Goal: Transaction & Acquisition: Purchase product/service

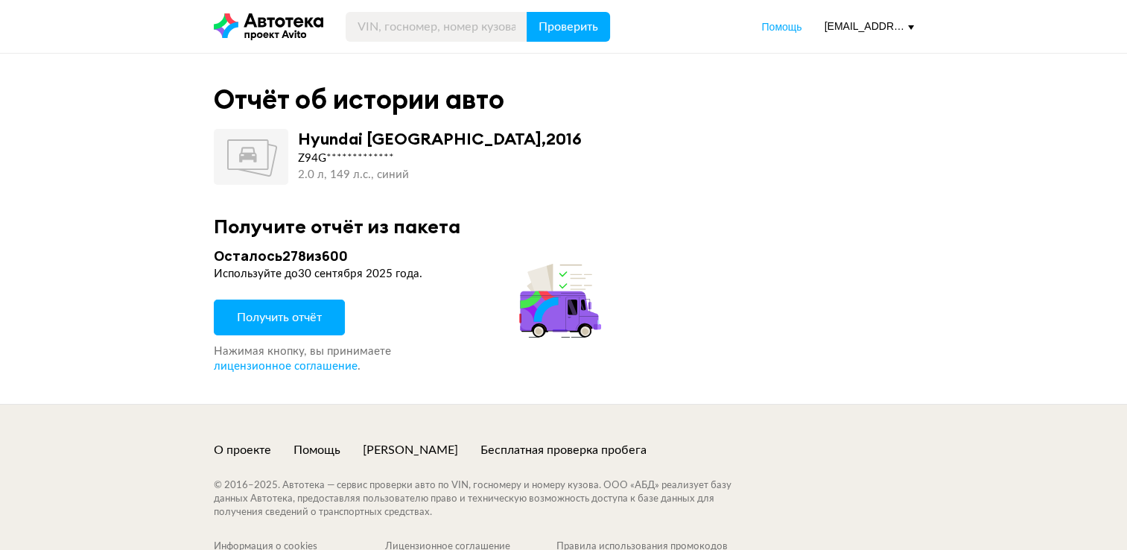
click at [250, 311] on span "Получить отчёт" at bounding box center [279, 317] width 85 height 12
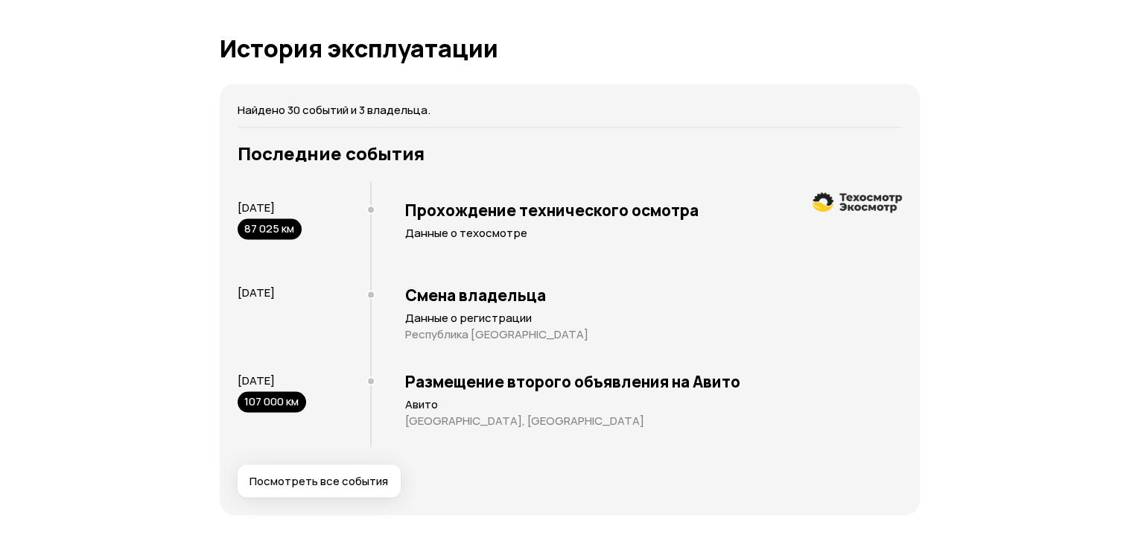
scroll to position [2831, 0]
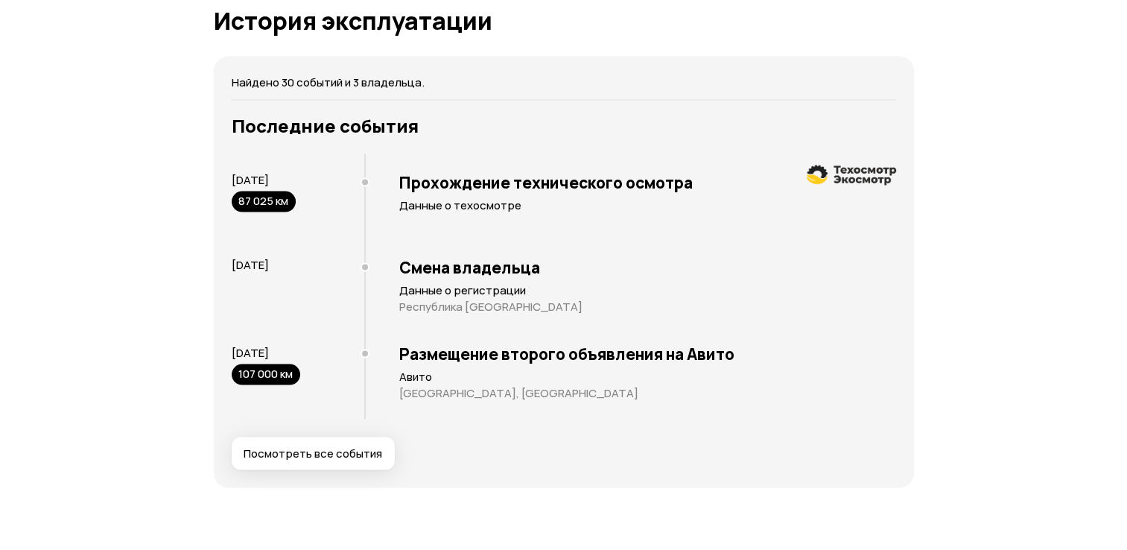
click at [322, 454] on span "Посмотреть все события" at bounding box center [313, 453] width 139 height 15
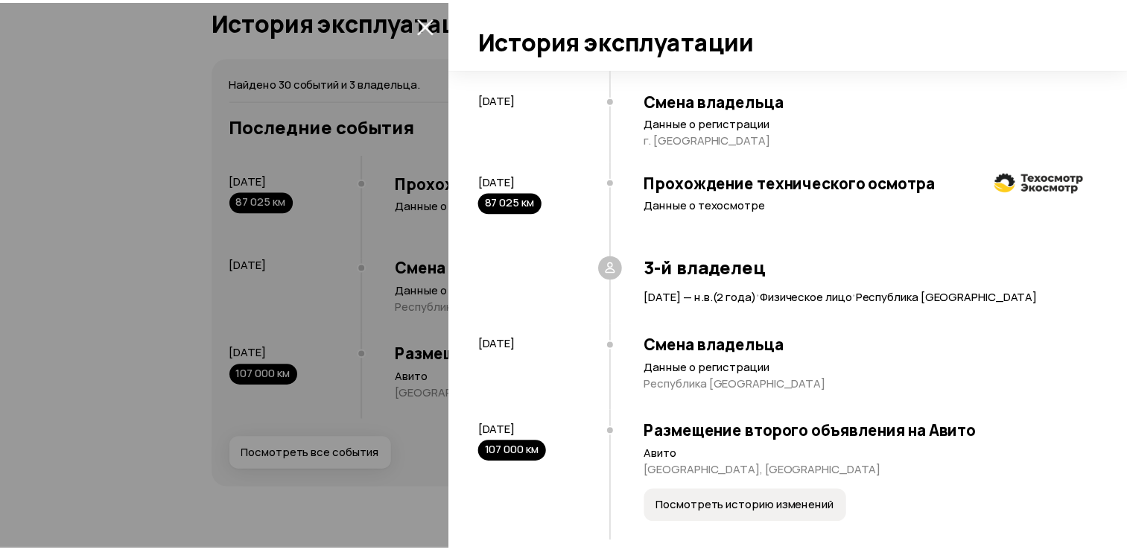
scroll to position [2441, 0]
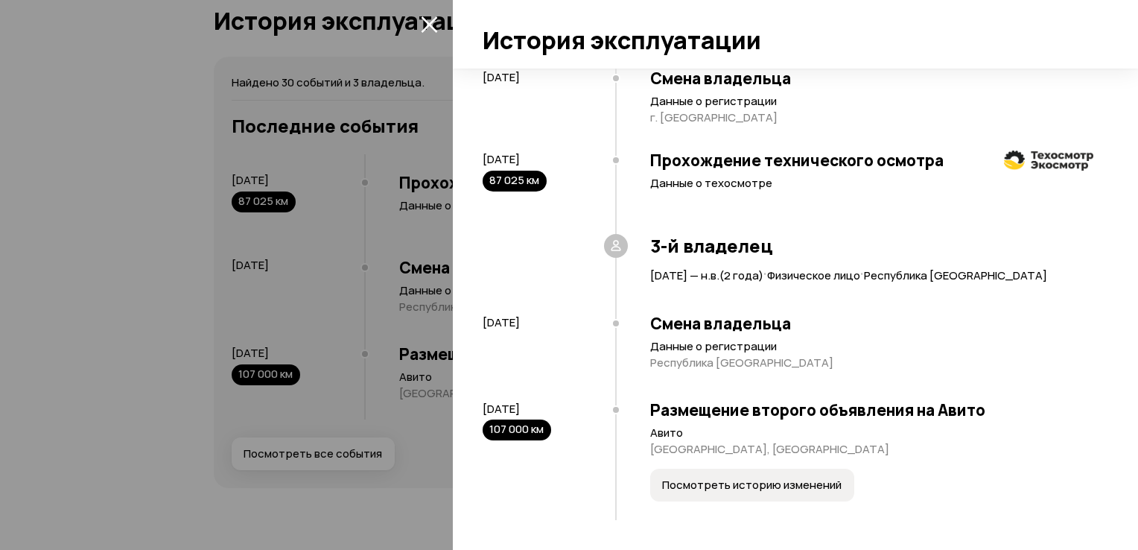
click at [434, 19] on icon "закрыть" at bounding box center [429, 24] width 16 height 16
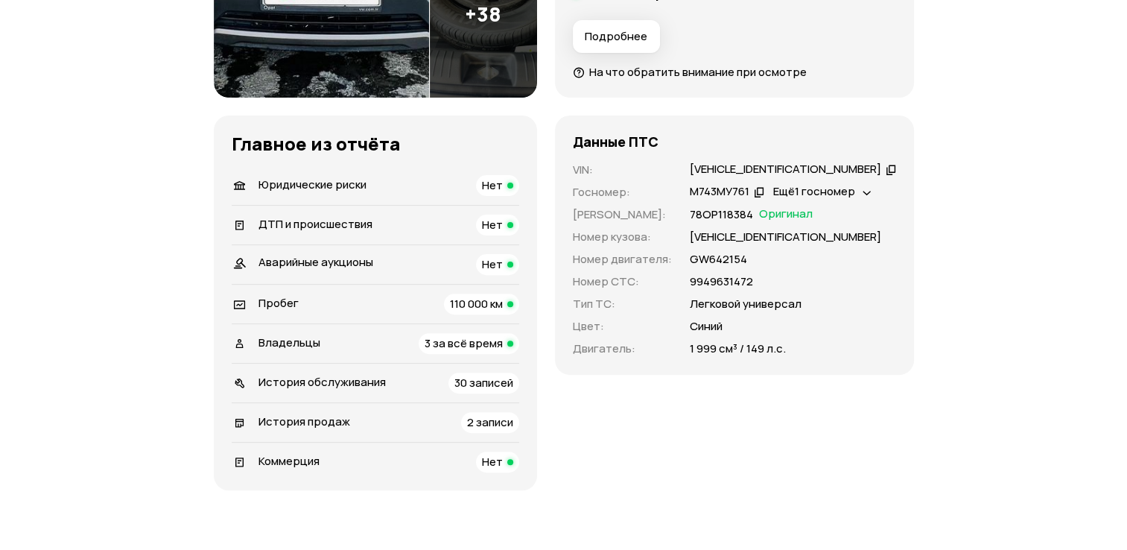
scroll to position [447, 0]
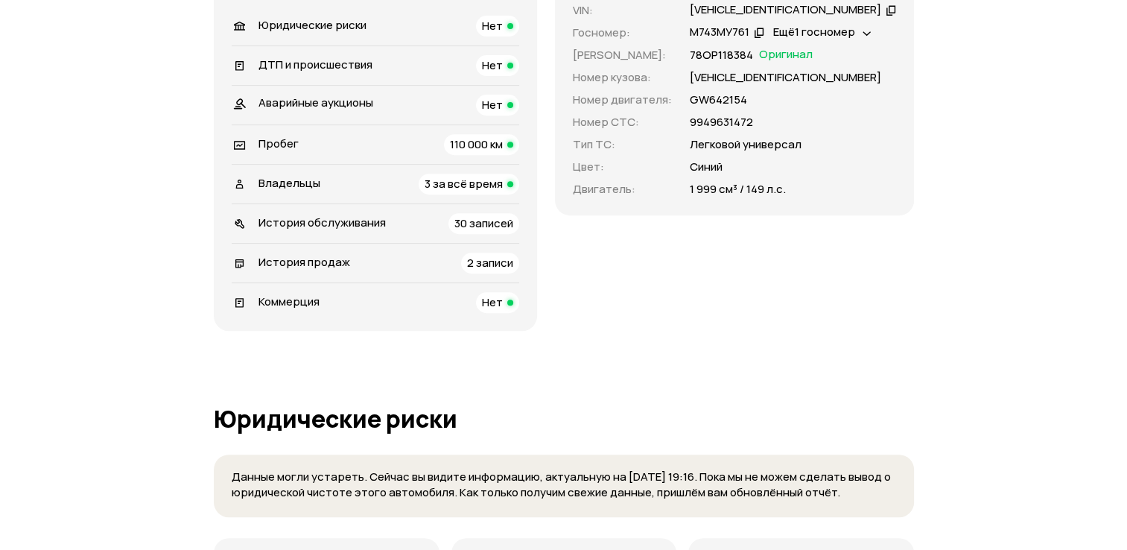
click at [293, 185] on span "Владельцы" at bounding box center [289, 183] width 62 height 16
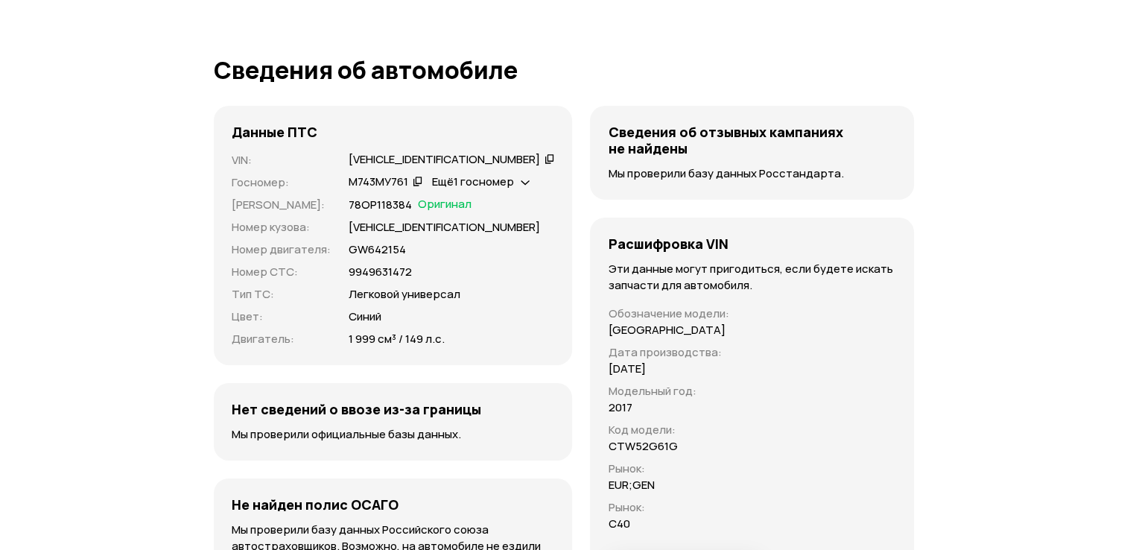
scroll to position [4788, 0]
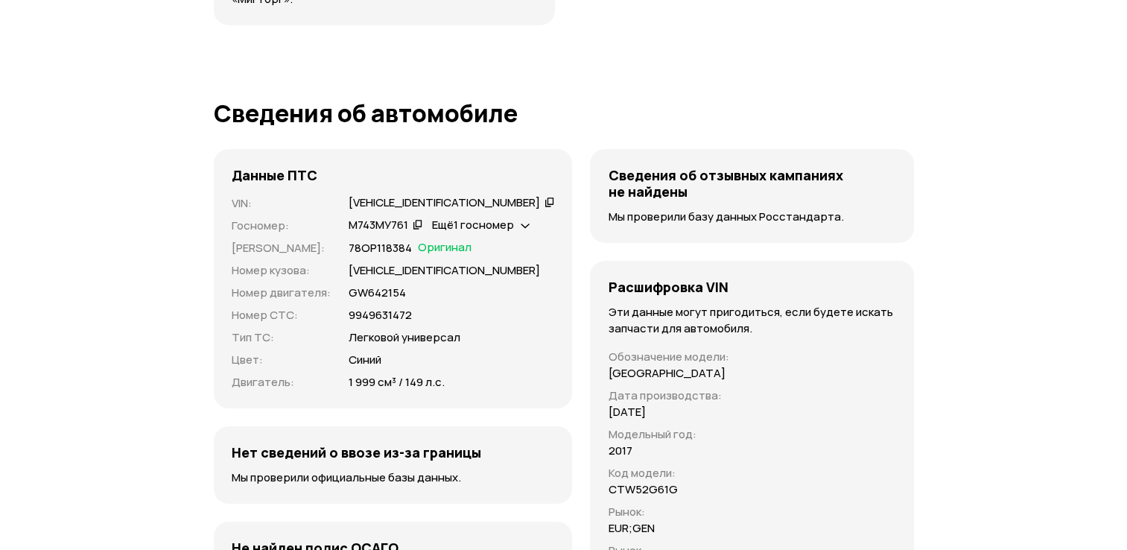
click at [499, 217] on span "Ещё 1 госномер" at bounding box center [472, 225] width 82 height 16
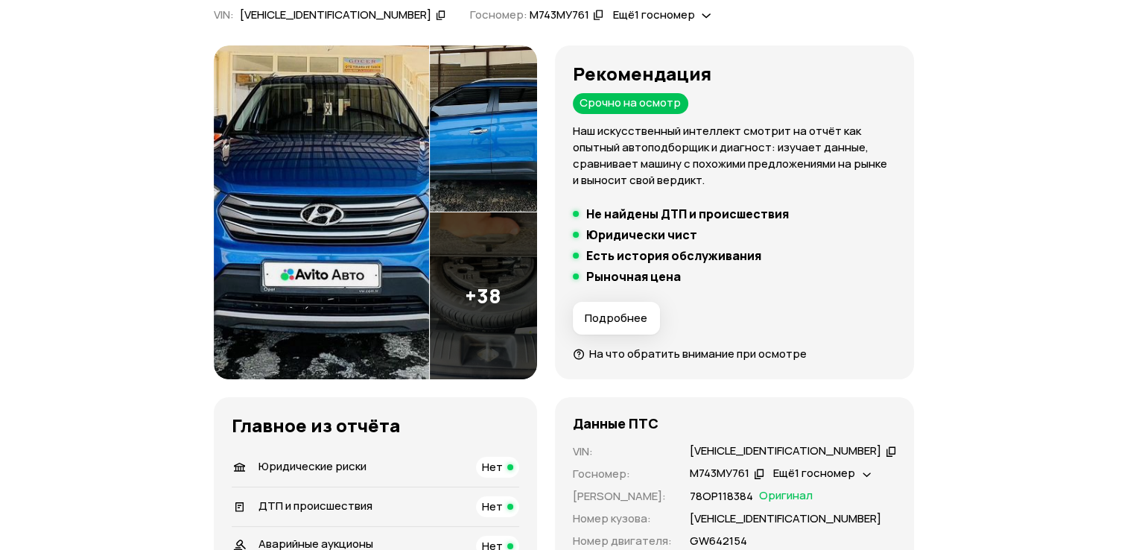
scroll to position [244, 0]
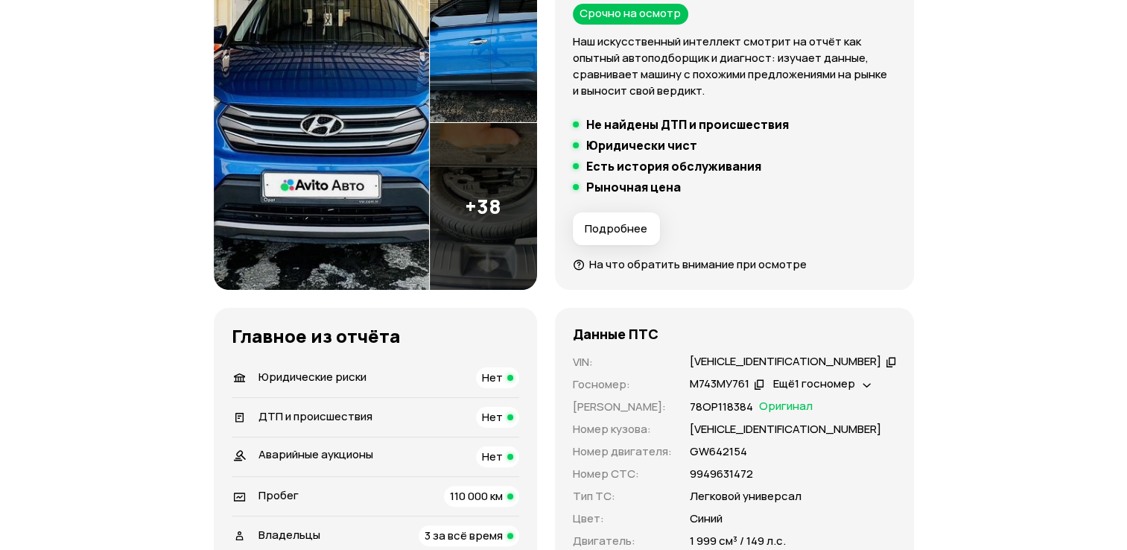
click at [886, 363] on icon at bounding box center [891, 361] width 10 height 15
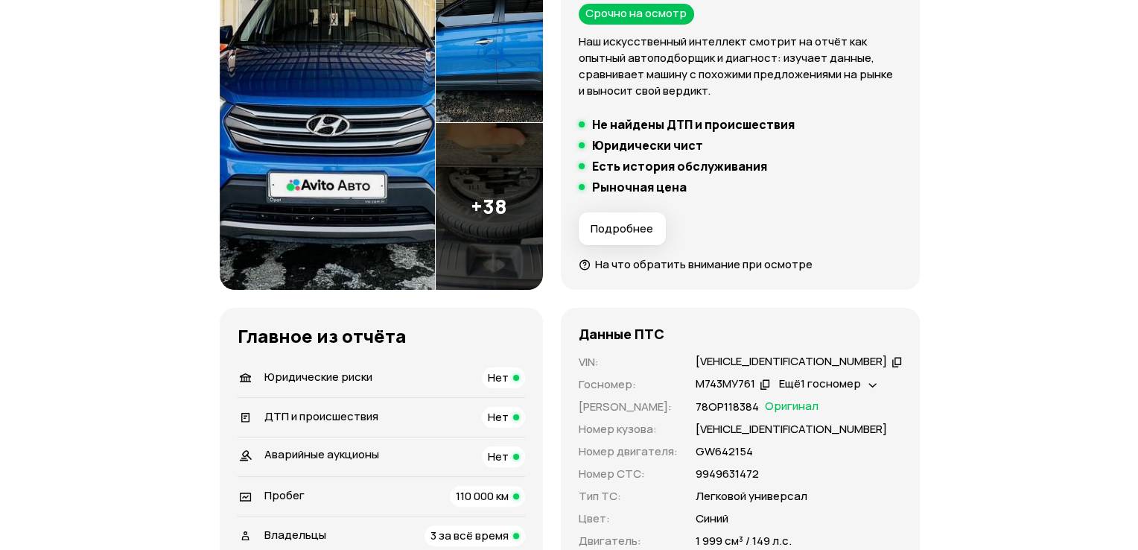
scroll to position [170, 0]
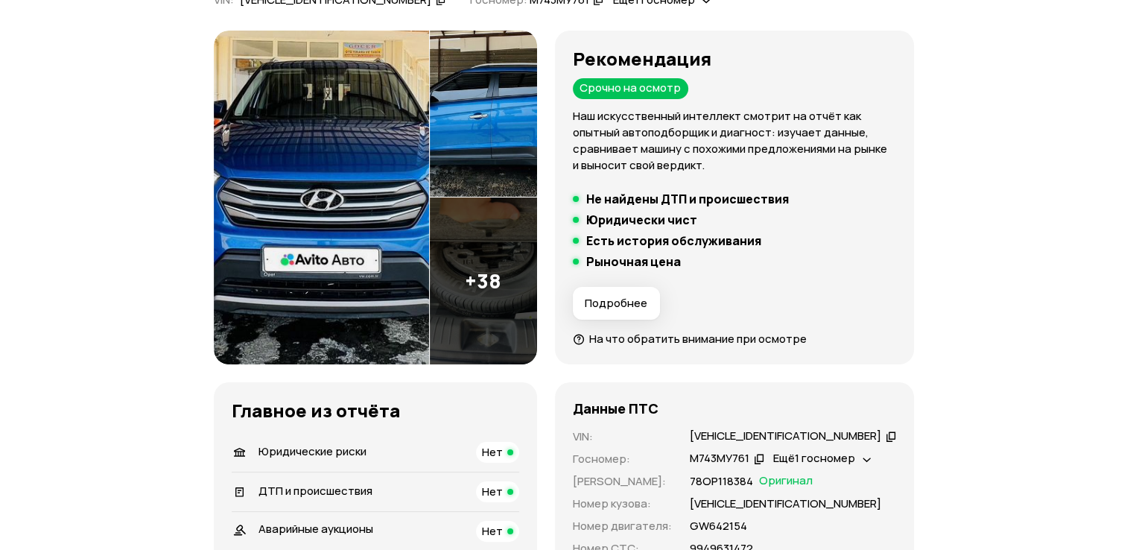
click at [390, 253] on img at bounding box center [321, 198] width 215 height 334
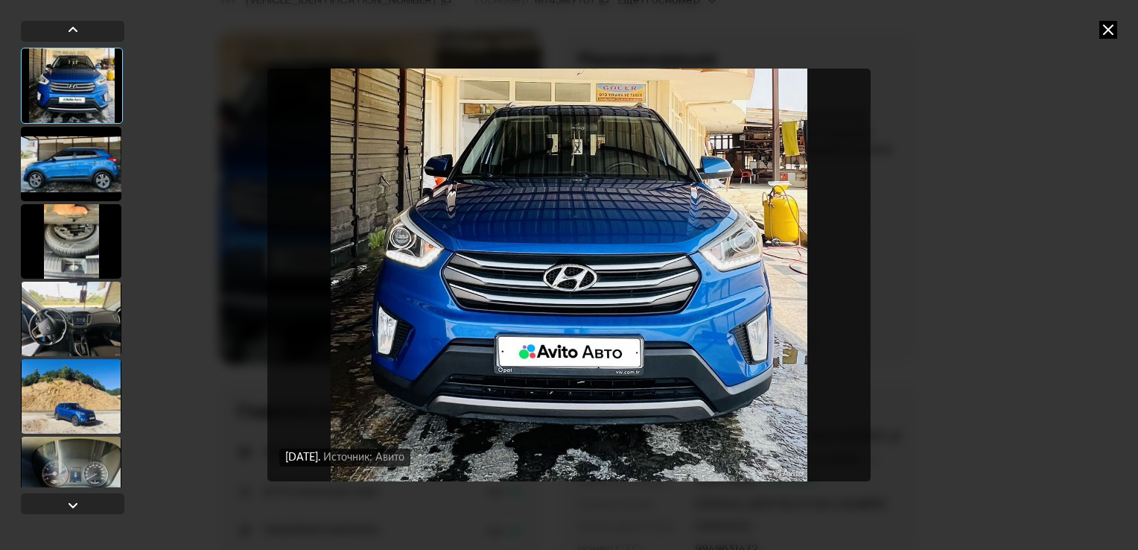
click at [83, 181] on div at bounding box center [71, 164] width 101 height 74
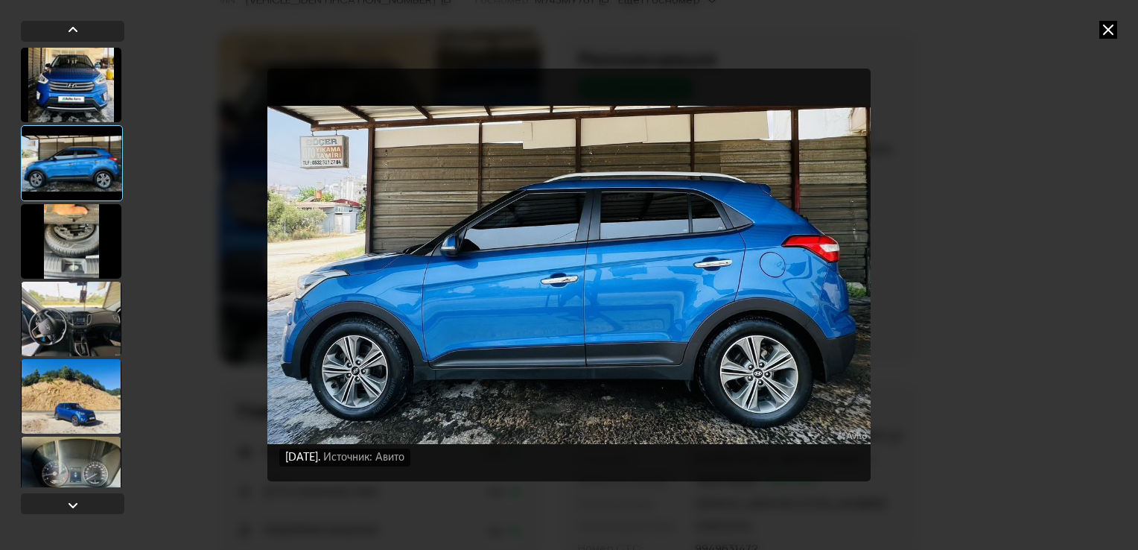
click at [77, 233] on div at bounding box center [71, 241] width 101 height 74
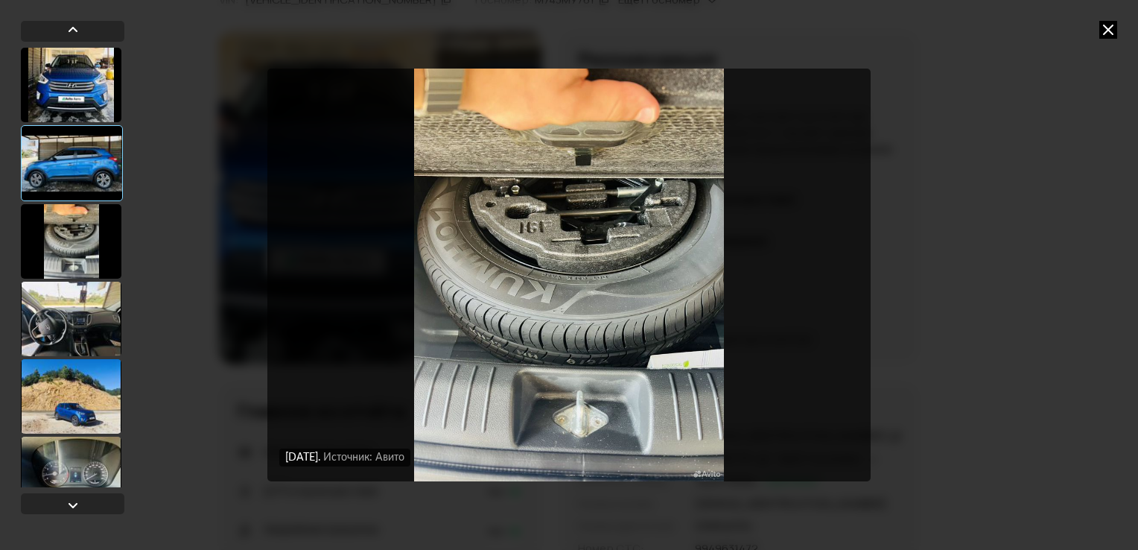
click at [67, 322] on div at bounding box center [71, 319] width 101 height 74
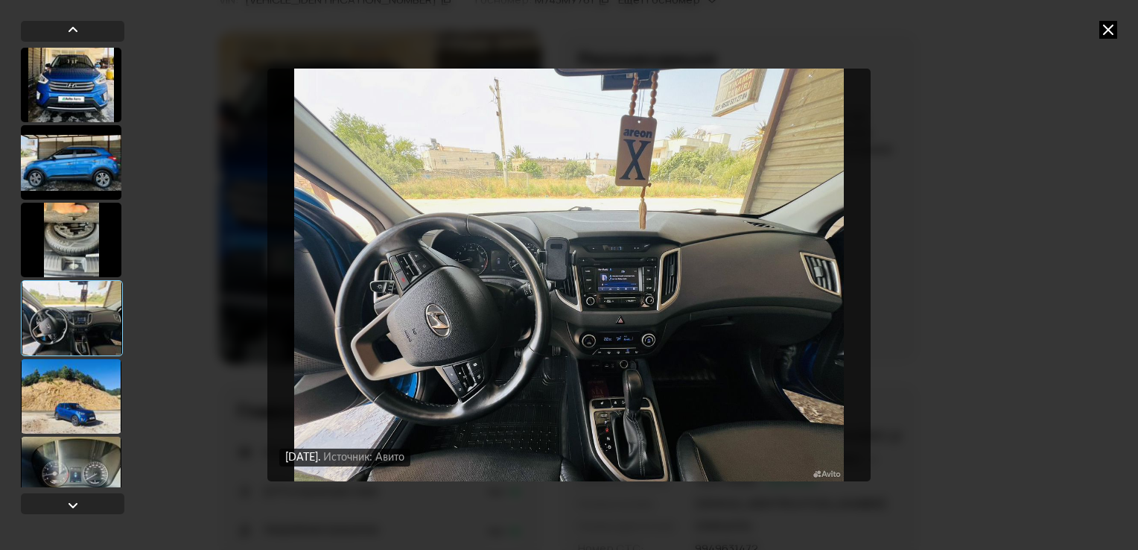
click at [69, 406] on div at bounding box center [71, 396] width 101 height 74
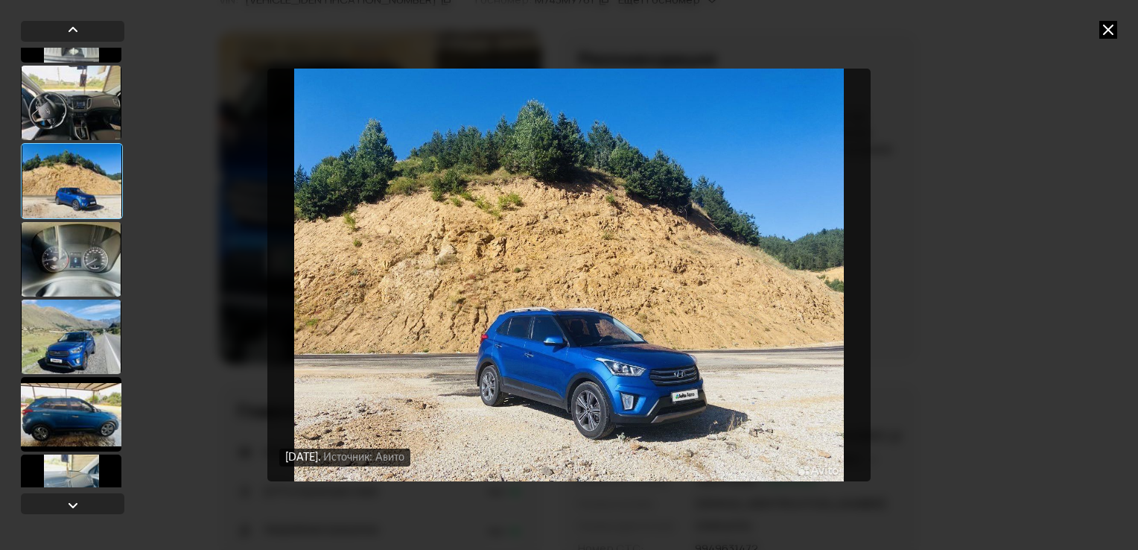
scroll to position [223, 0]
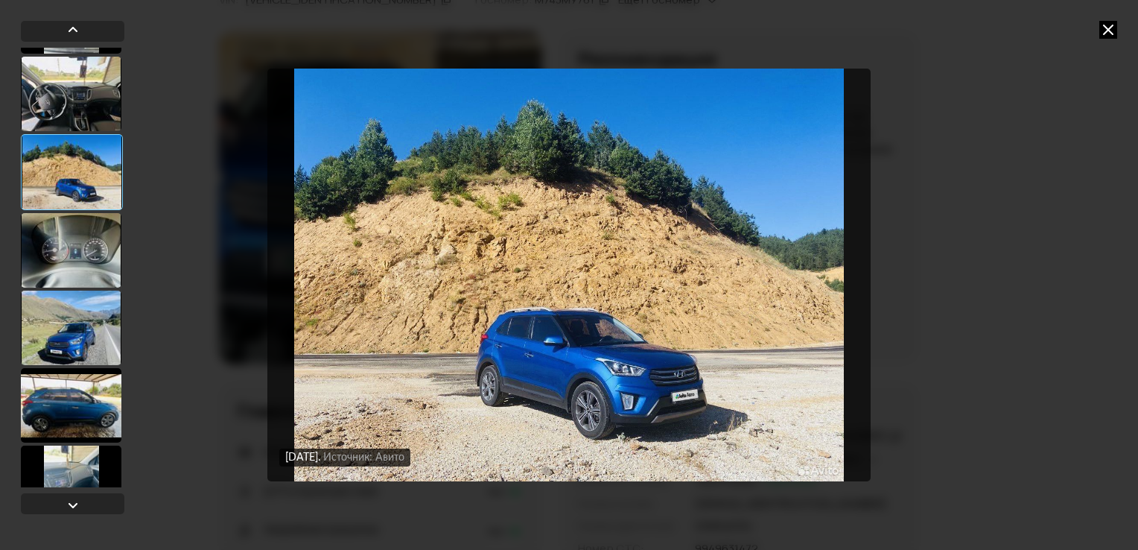
click at [80, 338] on div at bounding box center [71, 328] width 101 height 74
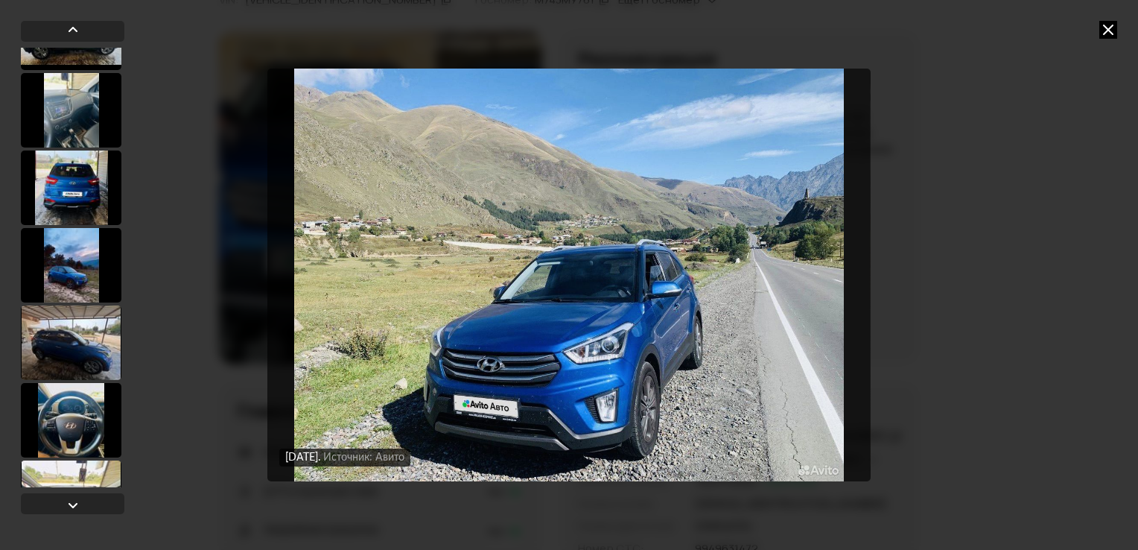
click at [83, 330] on div at bounding box center [71, 342] width 101 height 74
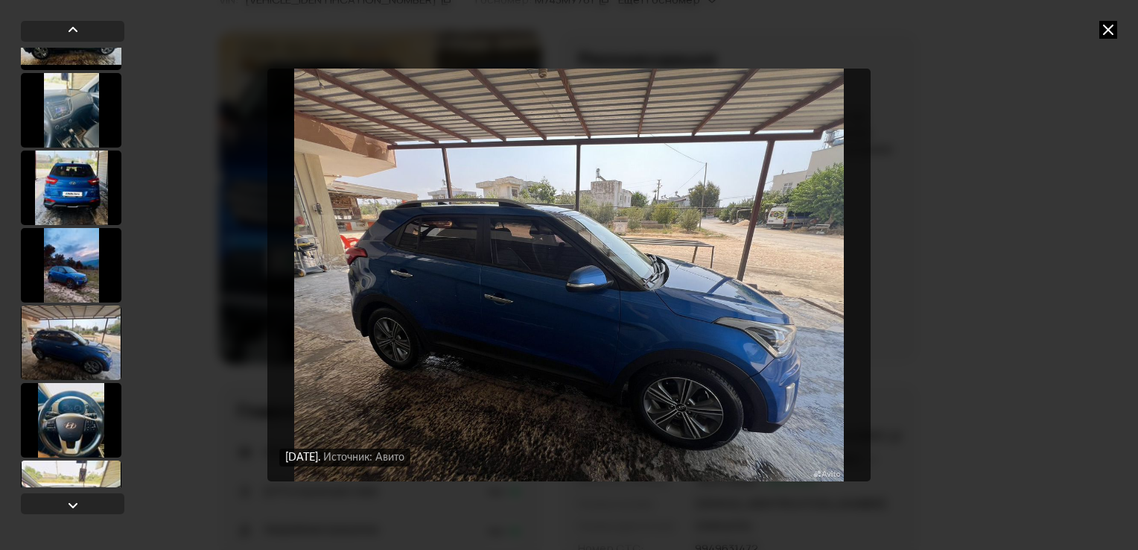
scroll to position [967, 0]
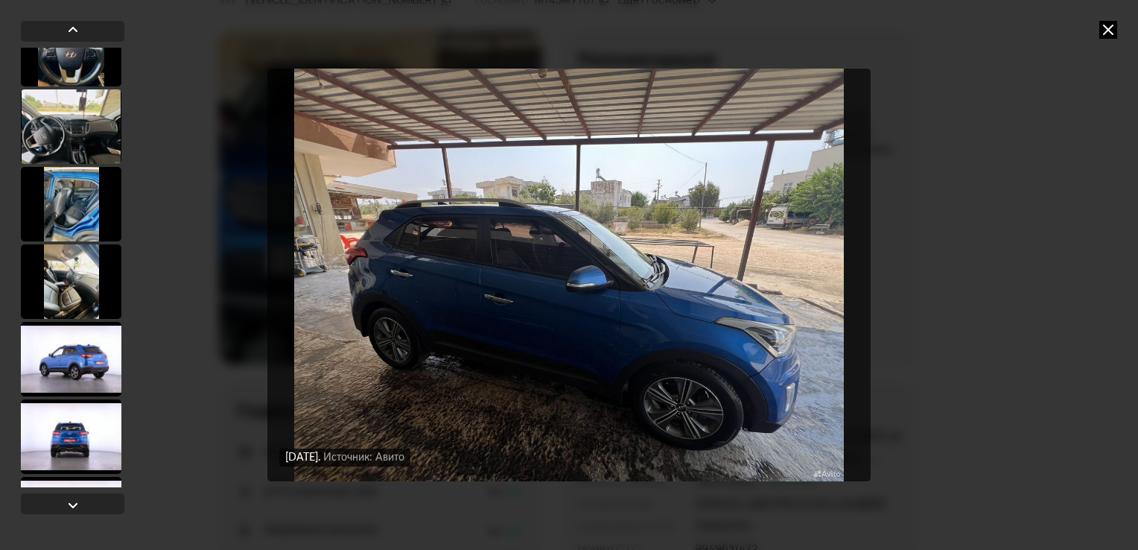
click at [86, 337] on div at bounding box center [71, 359] width 101 height 74
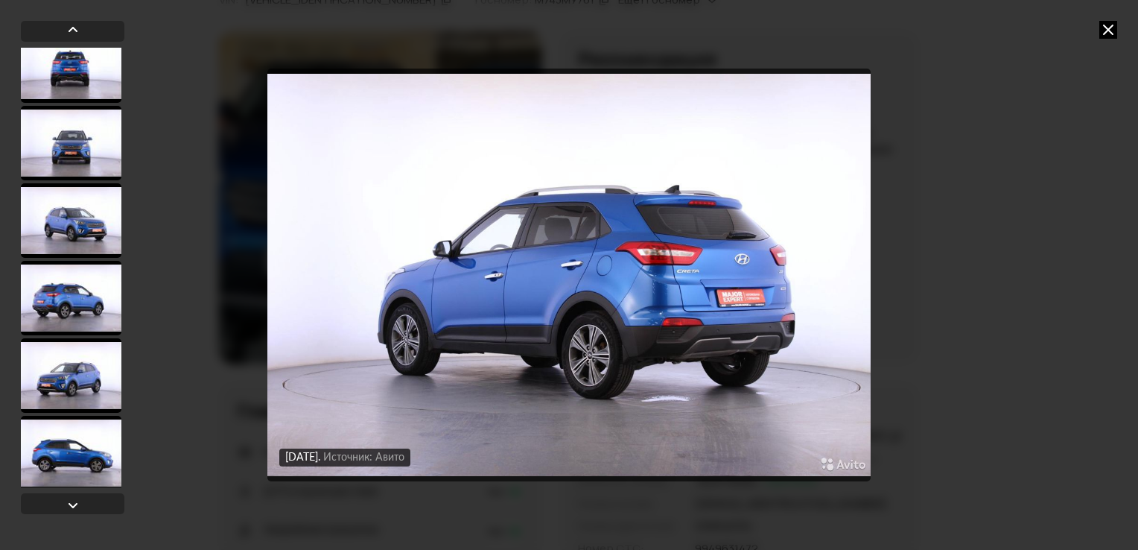
click at [86, 338] on div at bounding box center [71, 375] width 101 height 74
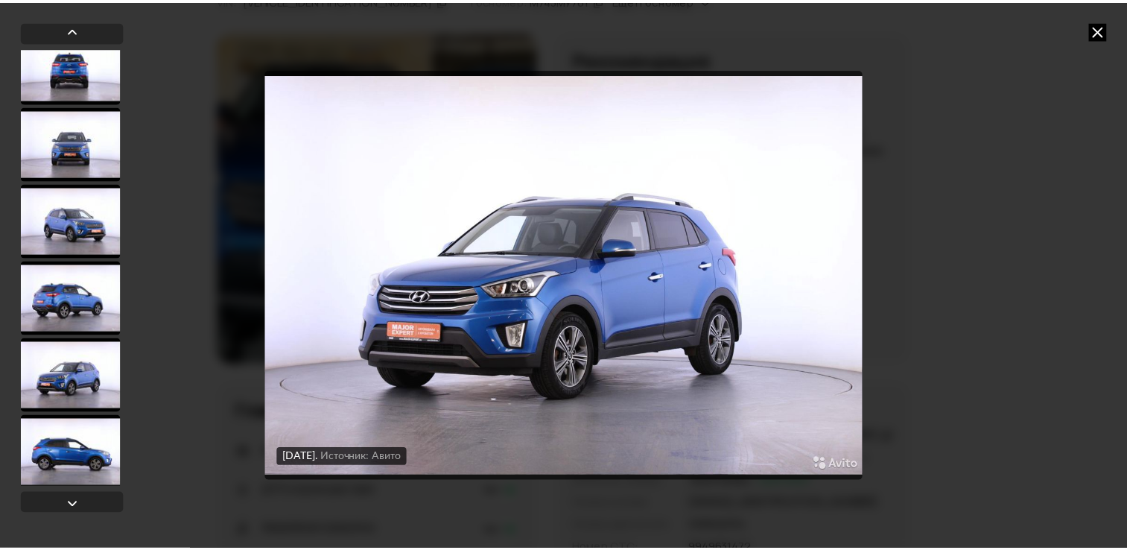
scroll to position [1337, 0]
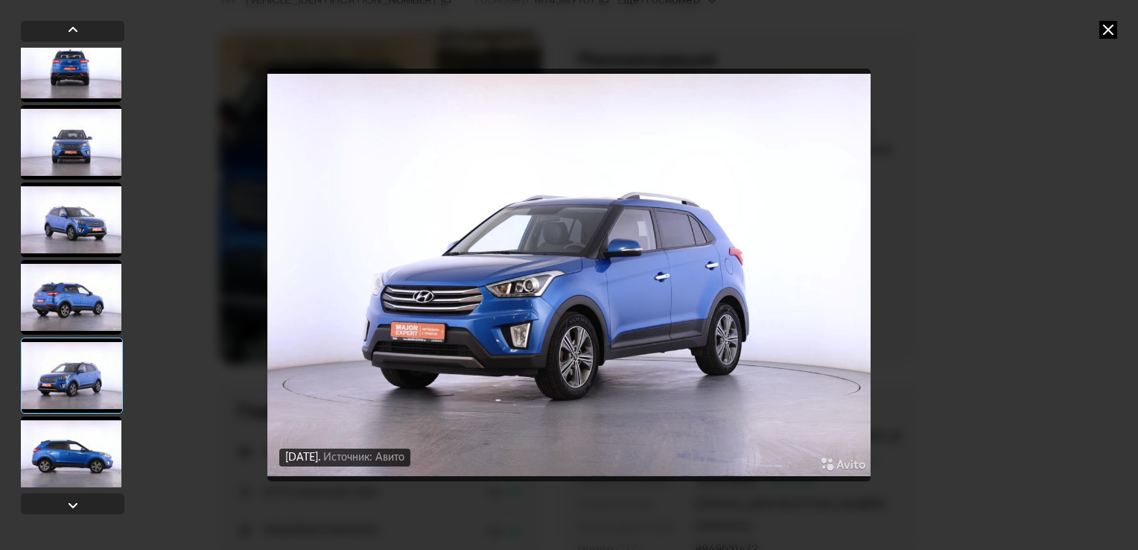
click at [1105, 27] on icon at bounding box center [1108, 30] width 18 height 18
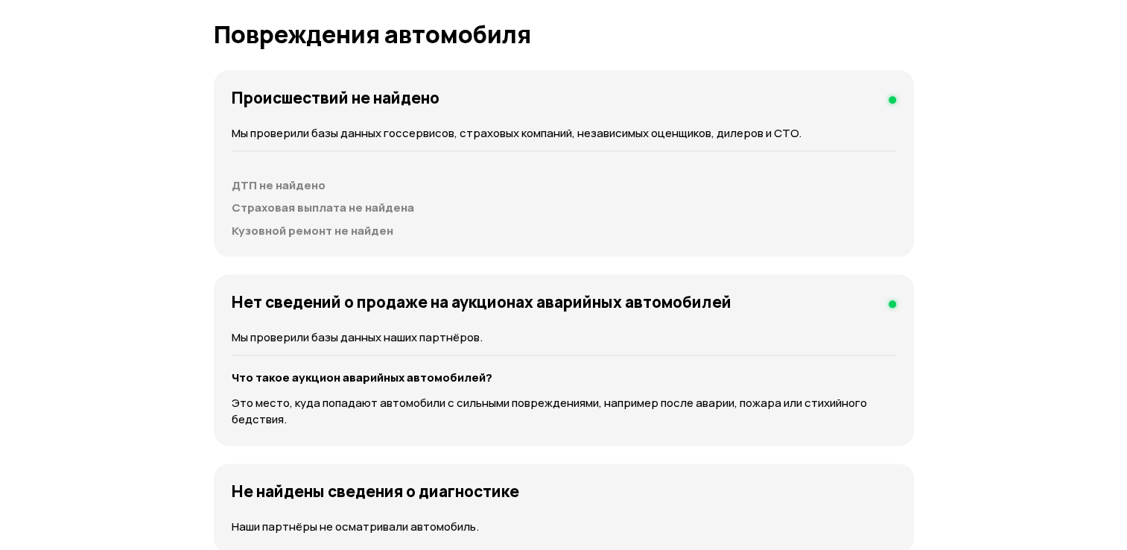
scroll to position [1713, 0]
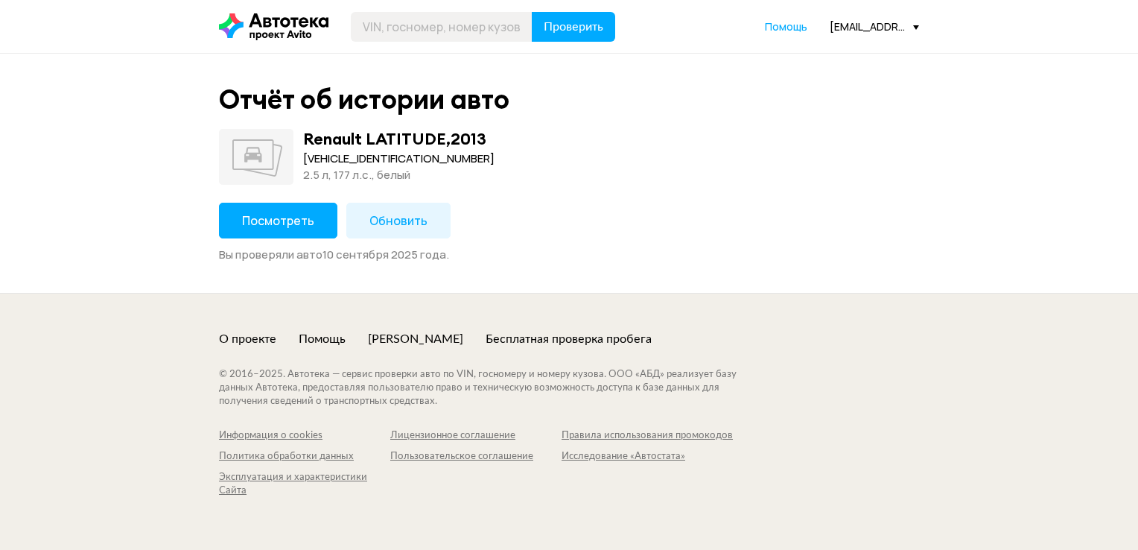
click at [379, 155] on div "[VEHICLE_IDENTIFICATION_NUMBER]" at bounding box center [398, 158] width 191 height 16
copy div "[VEHICLE_IDENTIFICATION_NUMBER]"
drag, startPoint x: 379, startPoint y: 155, endPoint x: 274, endPoint y: 221, distance: 124.2
click at [274, 221] on span "Посмотреть" at bounding box center [278, 220] width 72 height 16
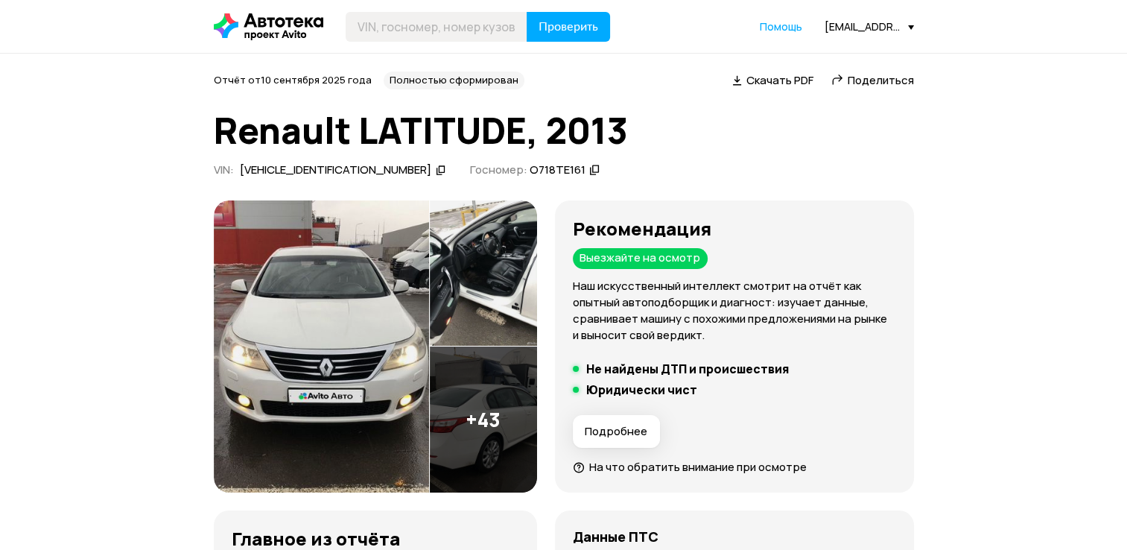
click at [393, 293] on img at bounding box center [321, 346] width 215 height 293
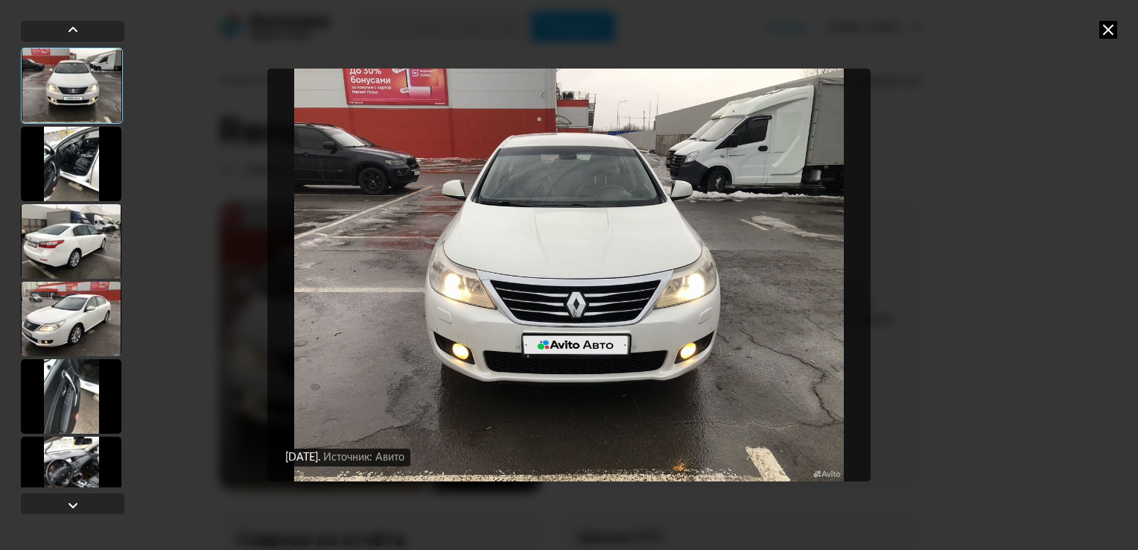
click at [57, 251] on div at bounding box center [71, 241] width 101 height 74
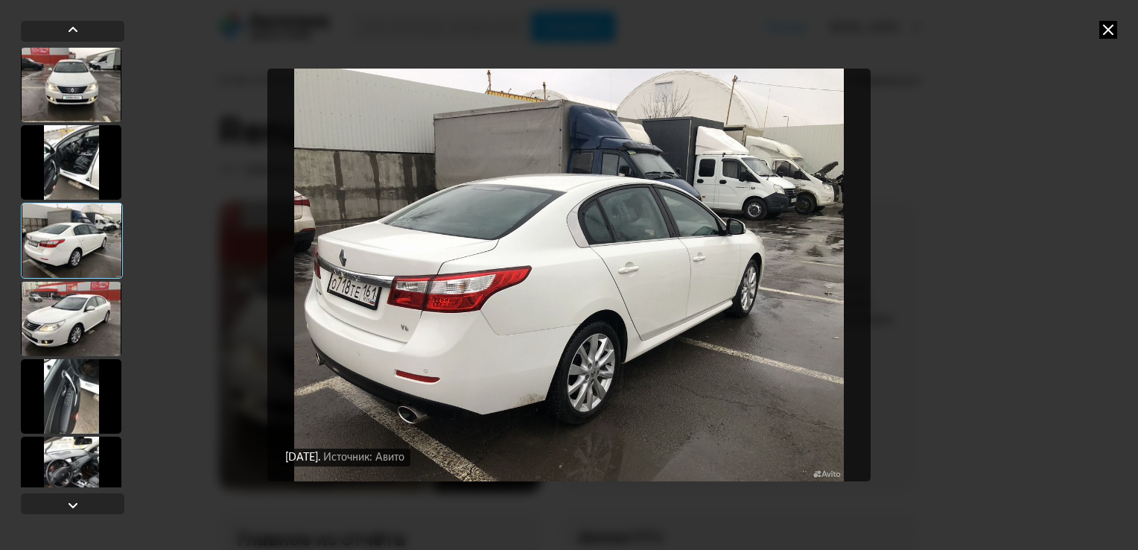
click at [85, 326] on div at bounding box center [71, 319] width 101 height 74
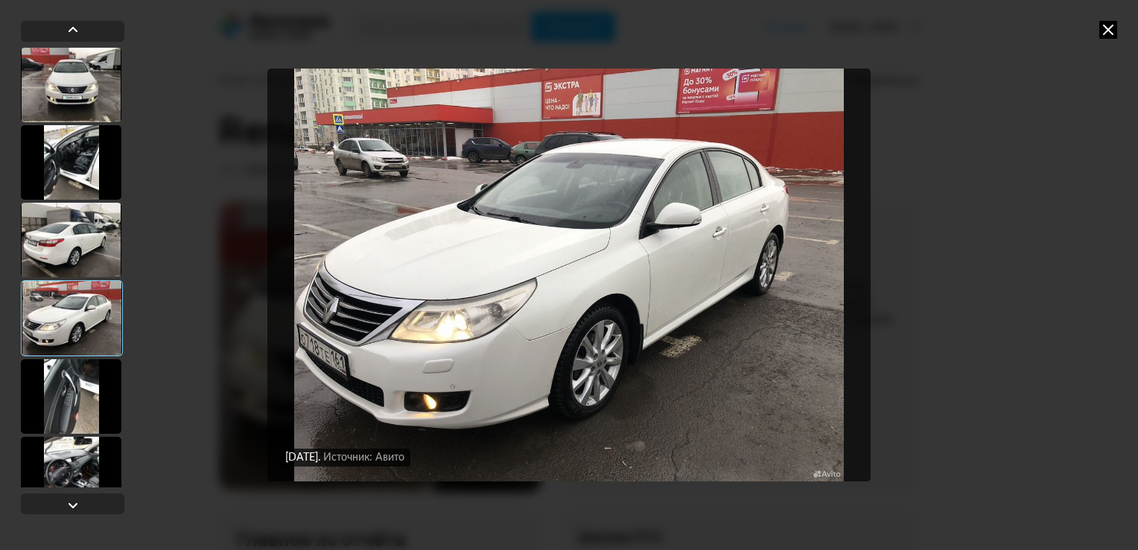
click at [80, 398] on div at bounding box center [71, 396] width 101 height 74
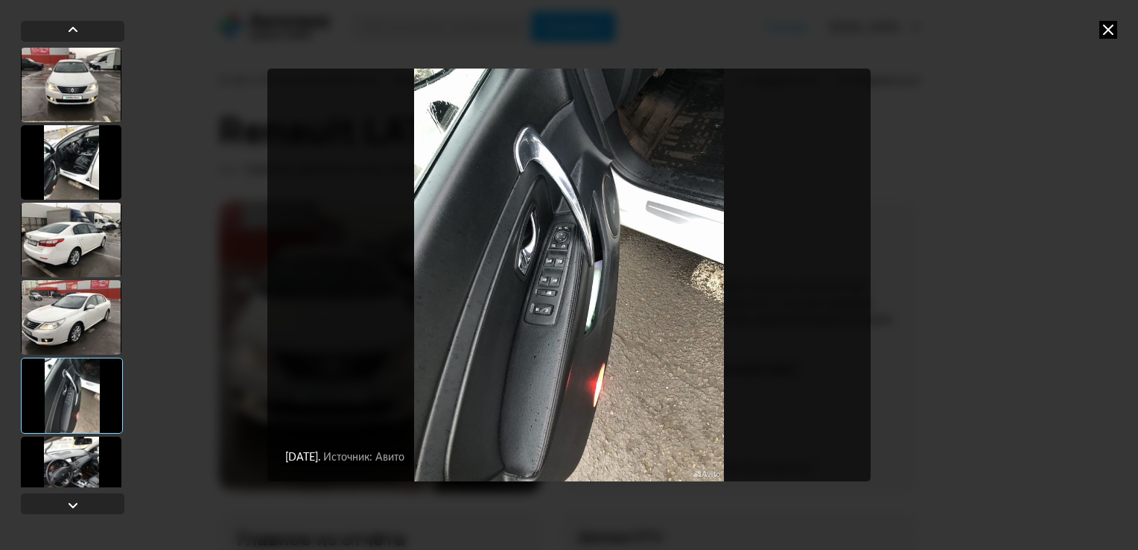
click at [107, 457] on div at bounding box center [71, 474] width 101 height 74
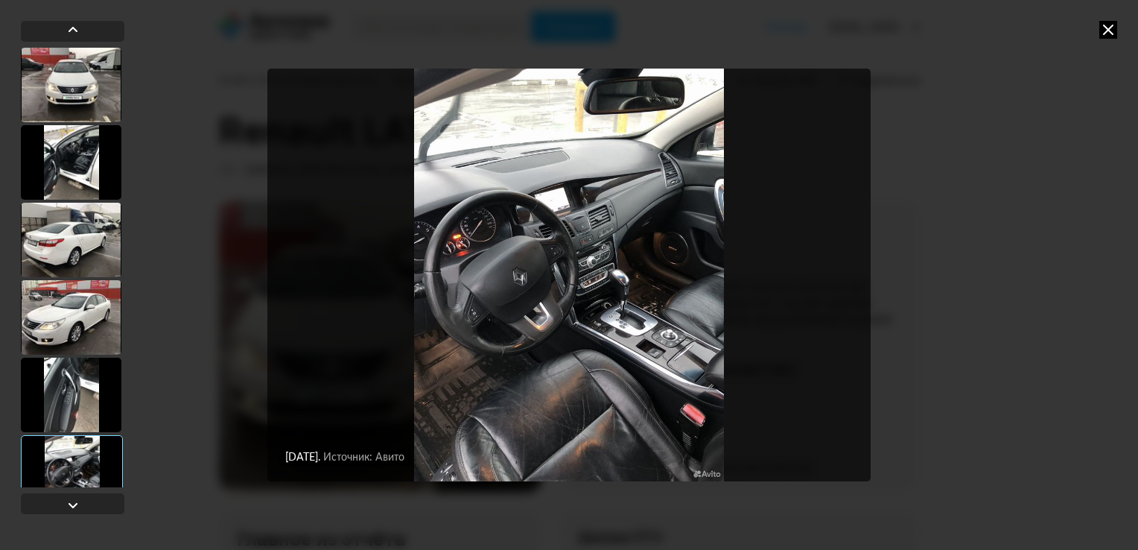
click at [1106, 27] on icon at bounding box center [1108, 30] width 18 height 18
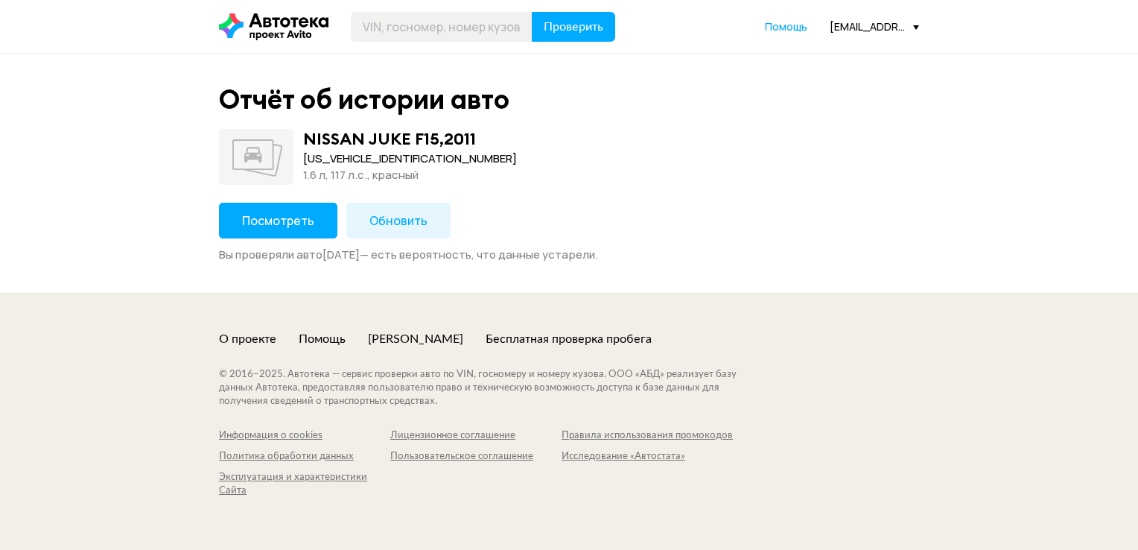
click at [309, 219] on button "Посмотреть" at bounding box center [278, 221] width 118 height 36
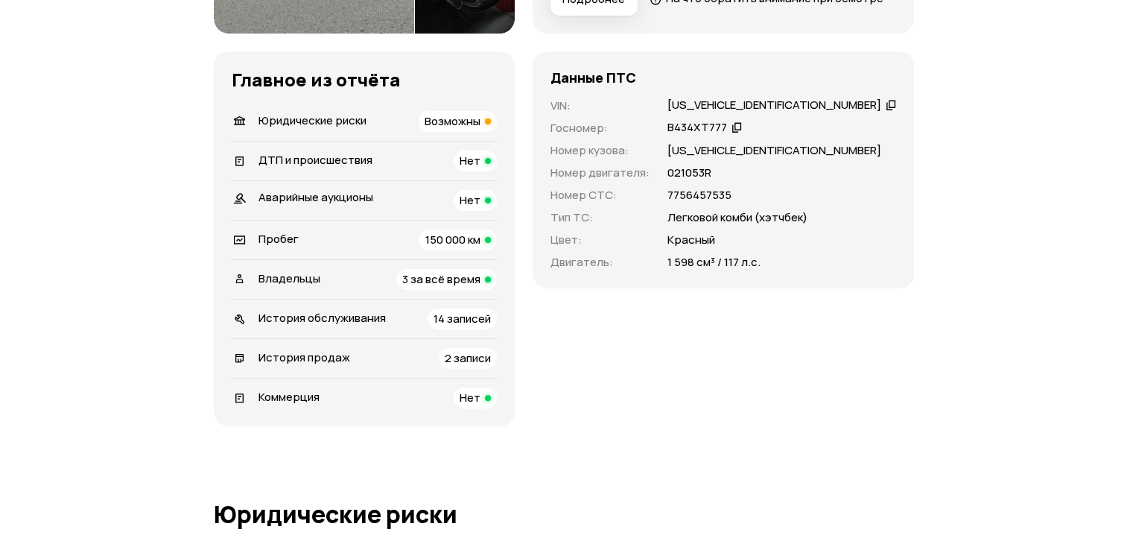
scroll to position [447, 0]
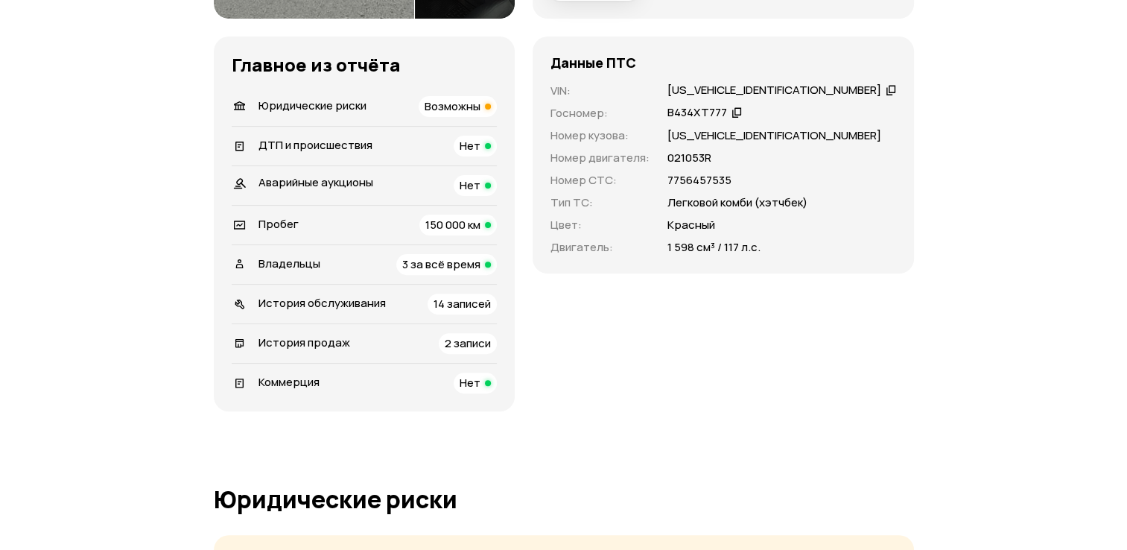
click at [462, 117] on div "Возможны" at bounding box center [458, 106] width 78 height 21
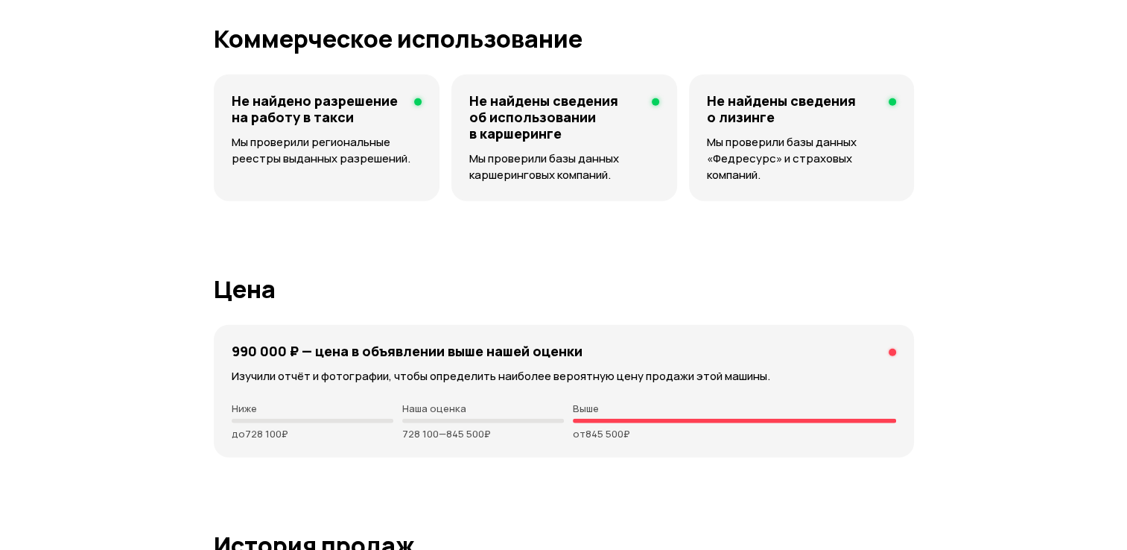
scroll to position [3725, 0]
